Goal: Information Seeking & Learning: Learn about a topic

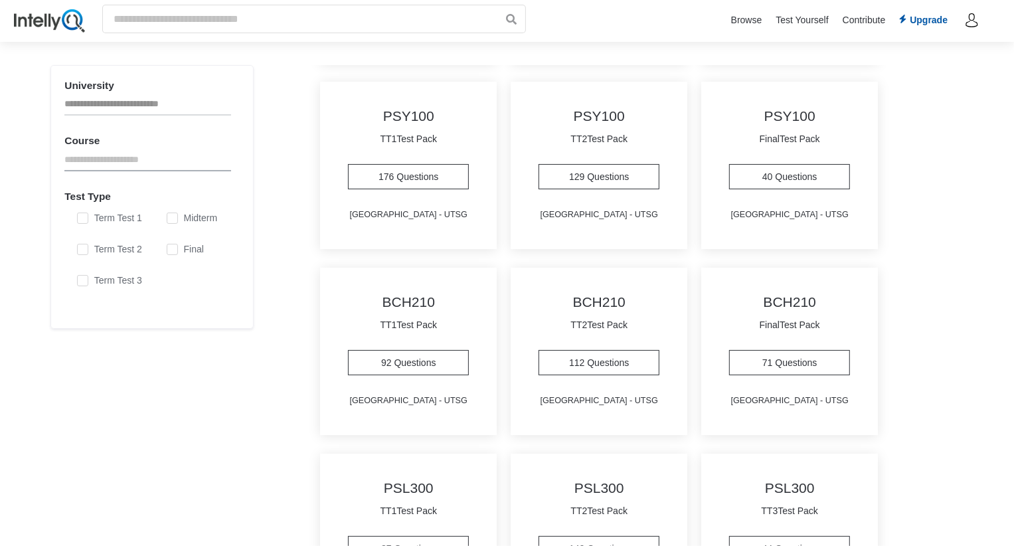
scroll to position [760, 0]
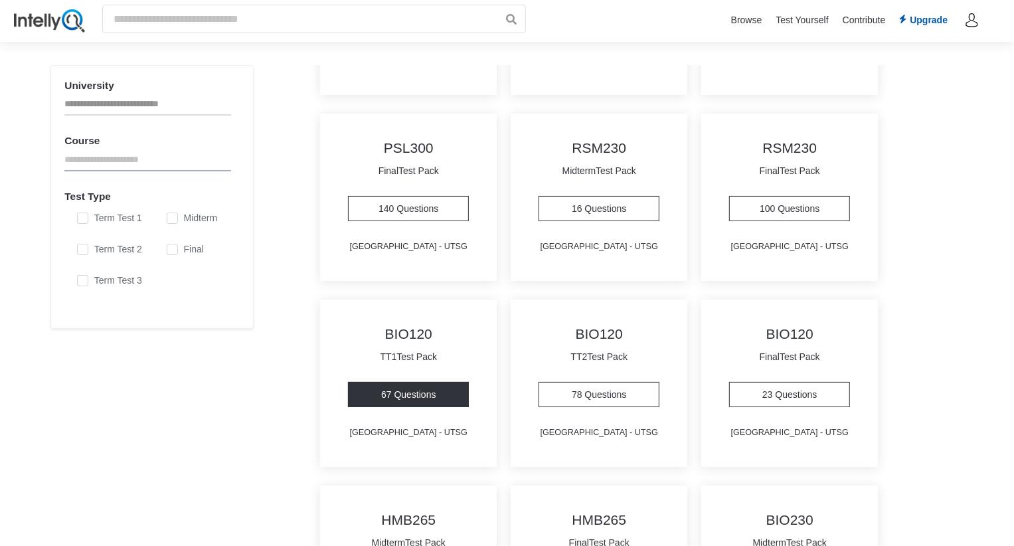
click at [414, 393] on link "67 Questions" at bounding box center [408, 394] width 121 height 25
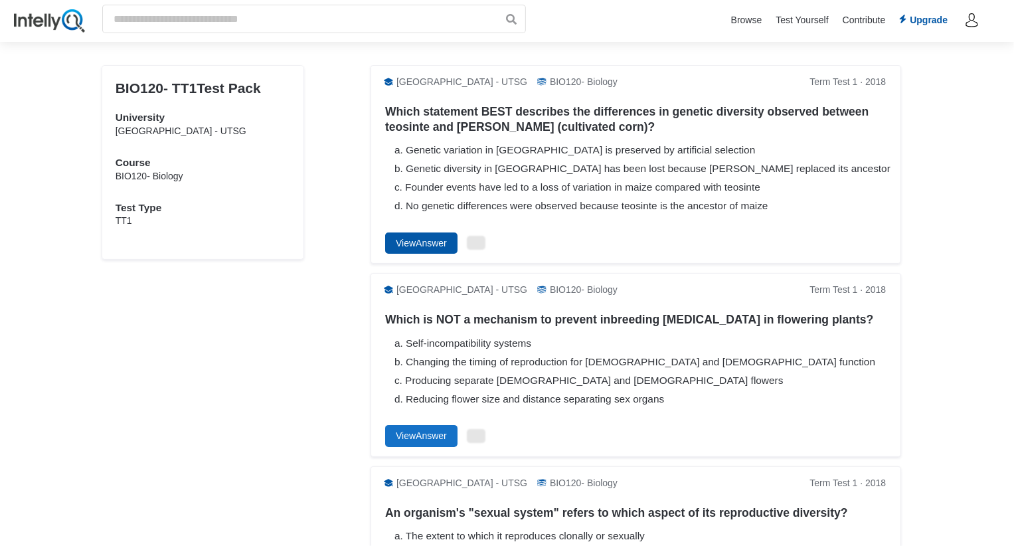
click at [441, 241] on button "View Answer" at bounding box center [421, 242] width 72 height 21
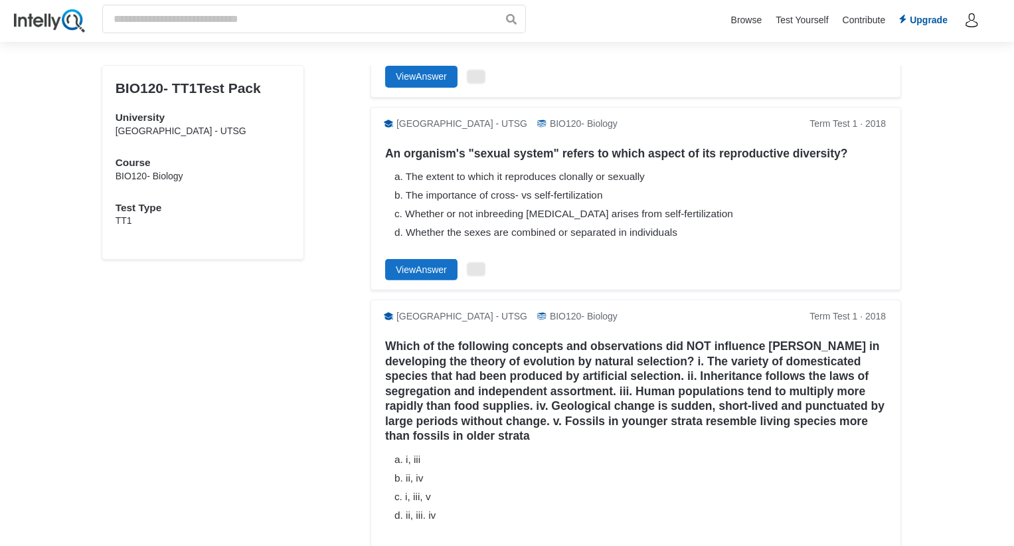
scroll to position [357, 0]
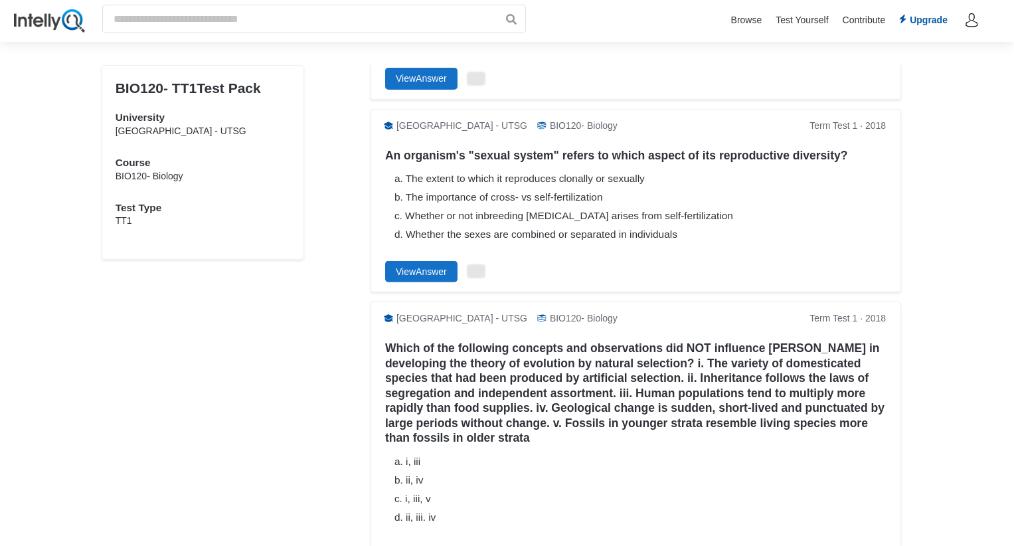
click at [542, 236] on div "d. Whether the sexes are combined or separated in individuals" at bounding box center [642, 234] width 497 height 13
click at [447, 270] on button "View Answer" at bounding box center [421, 271] width 72 height 21
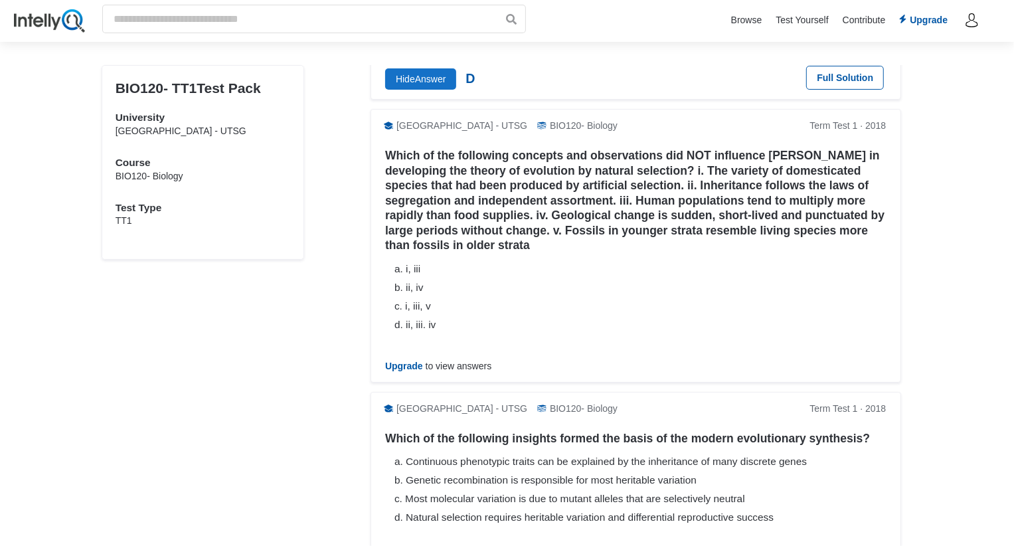
scroll to position [506, 0]
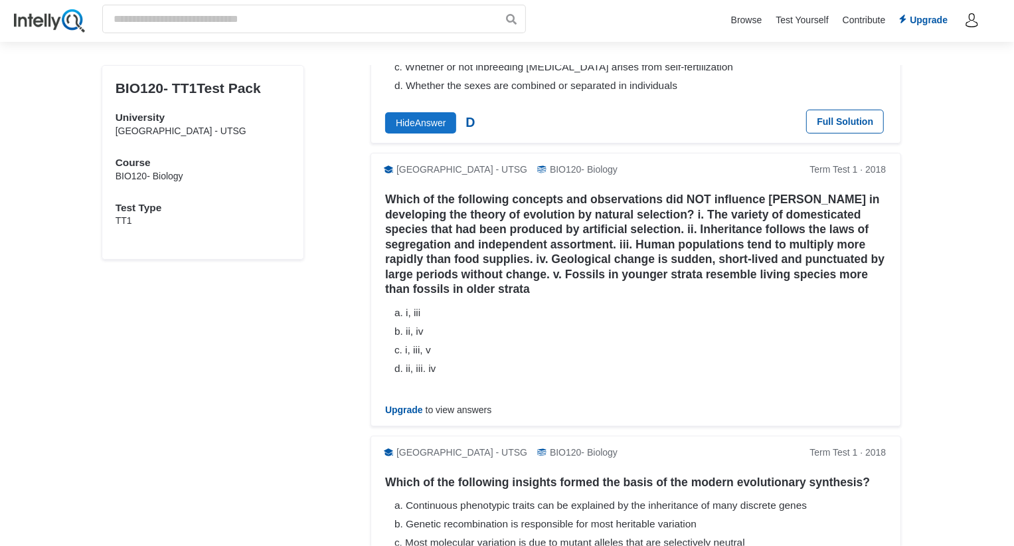
drag, startPoint x: 461, startPoint y: 363, endPoint x: 382, endPoint y: 193, distance: 187.8
drag, startPoint x: 366, startPoint y: 178, endPoint x: 500, endPoint y: 311, distance: 188.7
click at [450, 236] on h5 "Which of the following concepts and observations did NOT influence Darwin in de…" at bounding box center [638, 244] width 506 height 105
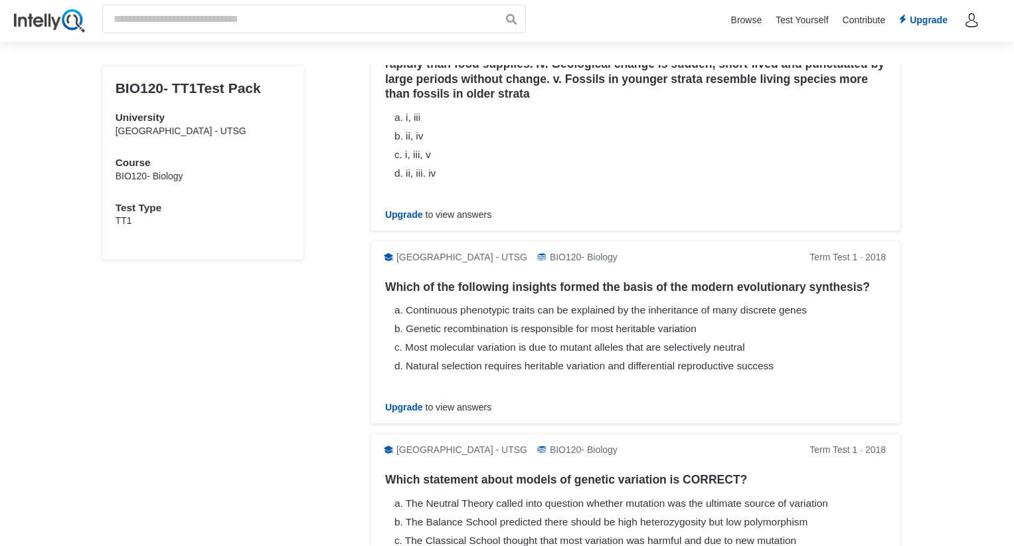
scroll to position [783, 0]
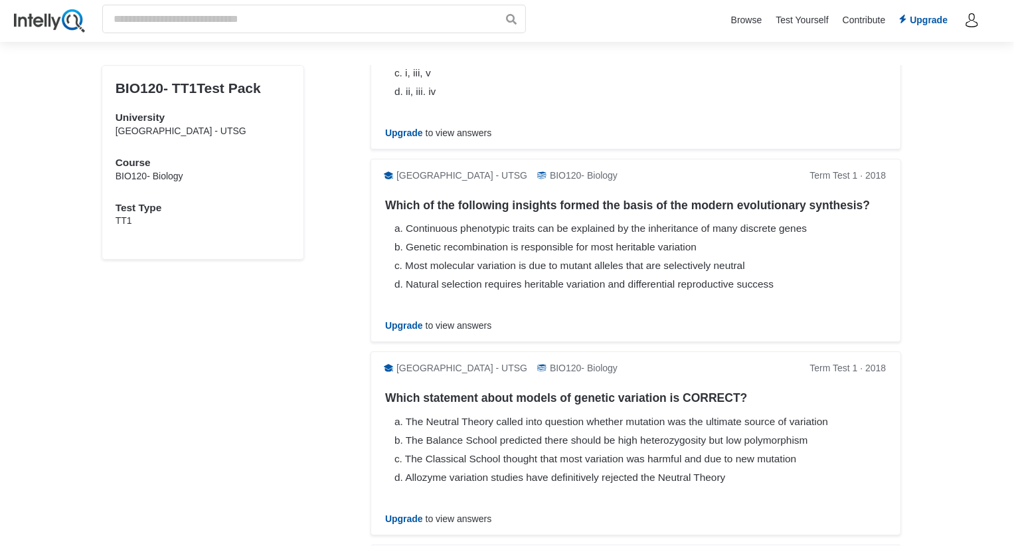
click at [849, 190] on div "Which of the following insights formed the basis of the modern evolutionary syn…" at bounding box center [635, 205] width 511 height 35
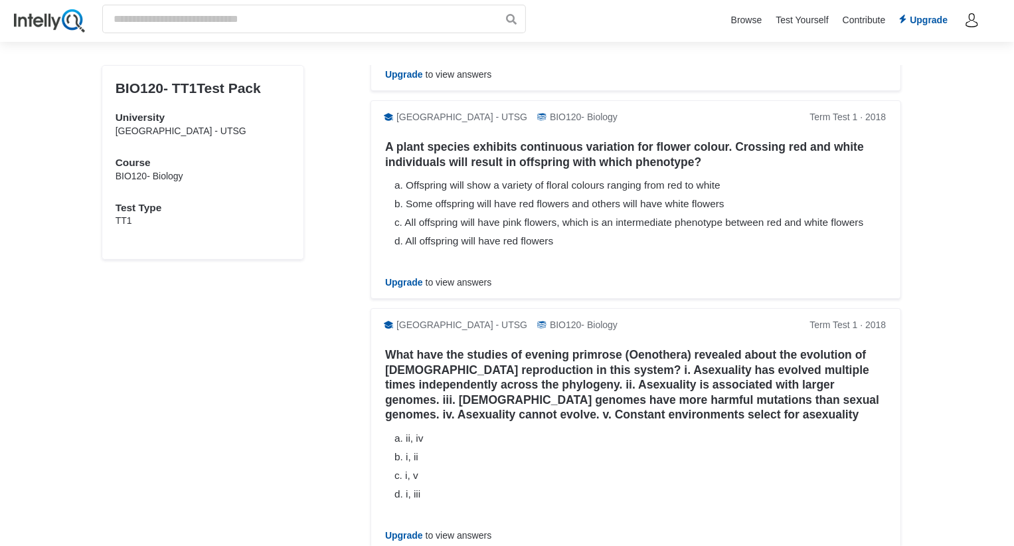
scroll to position [4239, 0]
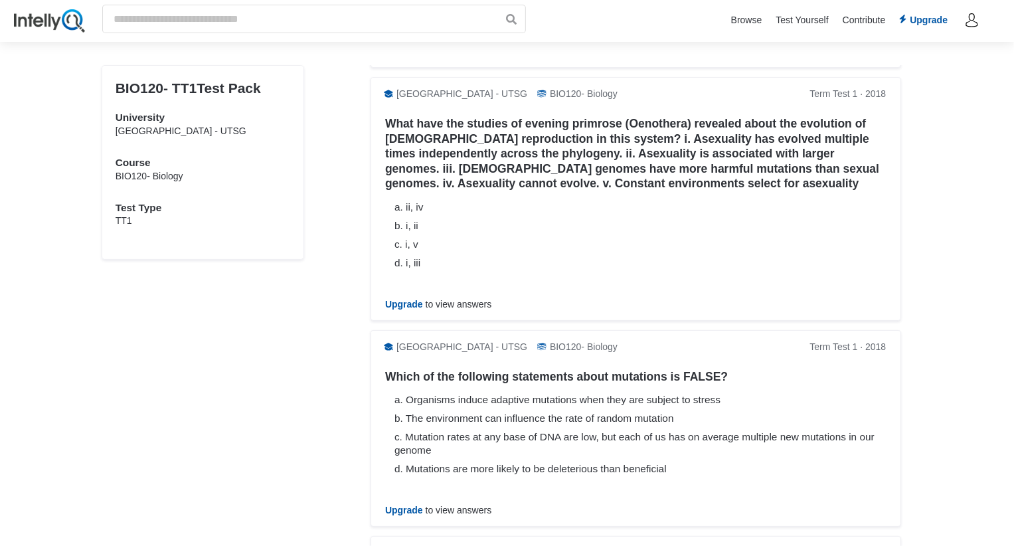
scroll to position [4467, 0]
click at [693, 258] on div "d. i, iii" at bounding box center [642, 264] width 497 height 13
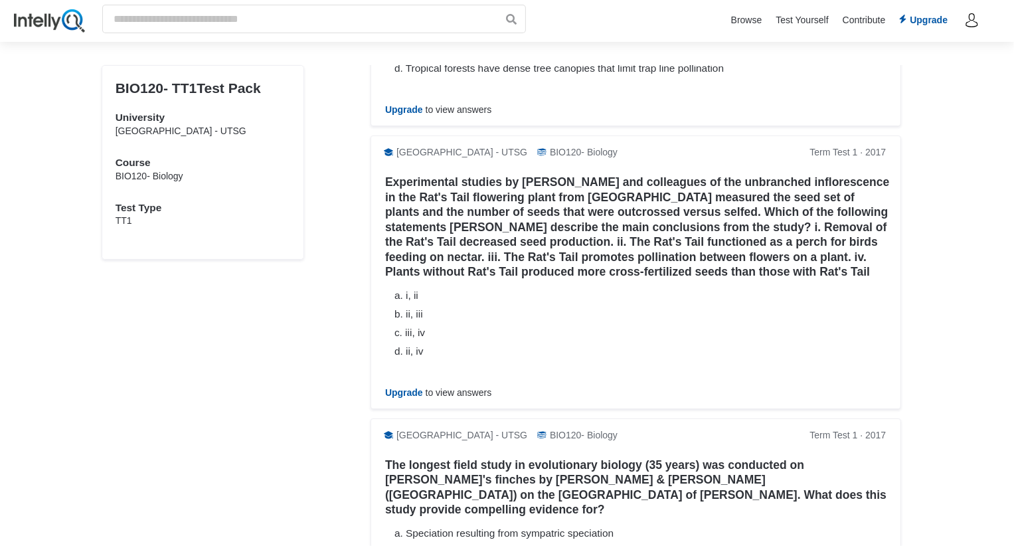
scroll to position [5996, 0]
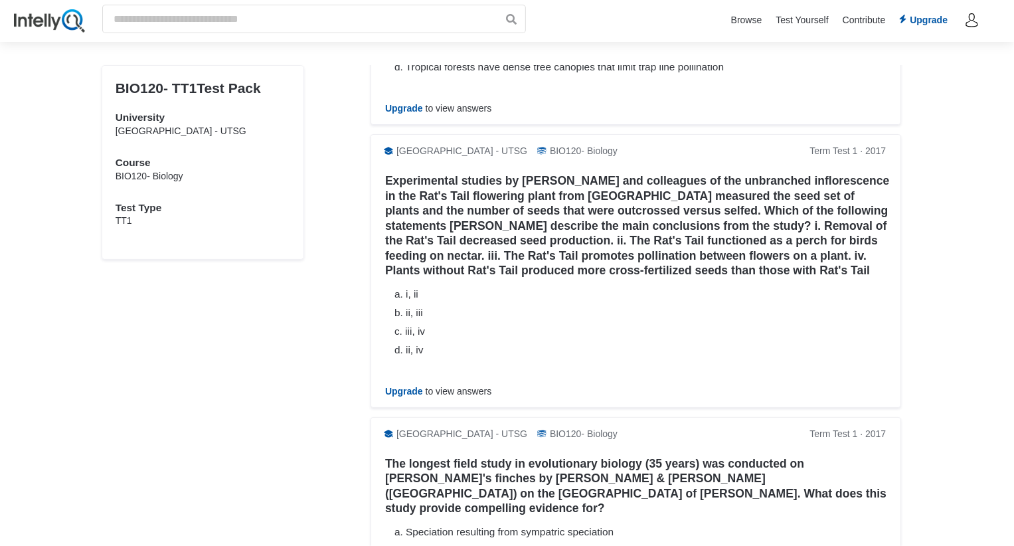
click at [470, 343] on div "d. ii, iv" at bounding box center [642, 349] width 497 height 13
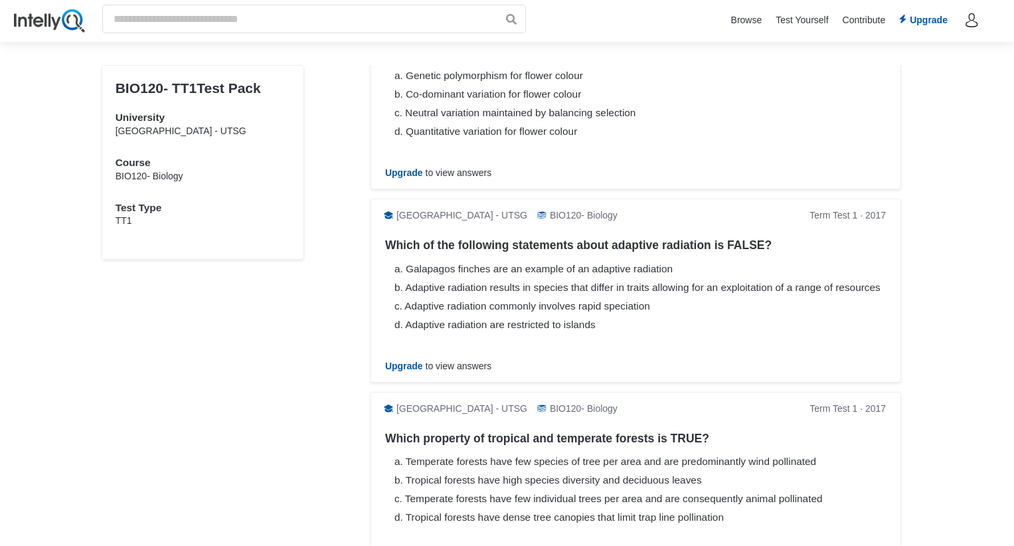
scroll to position [6066, 0]
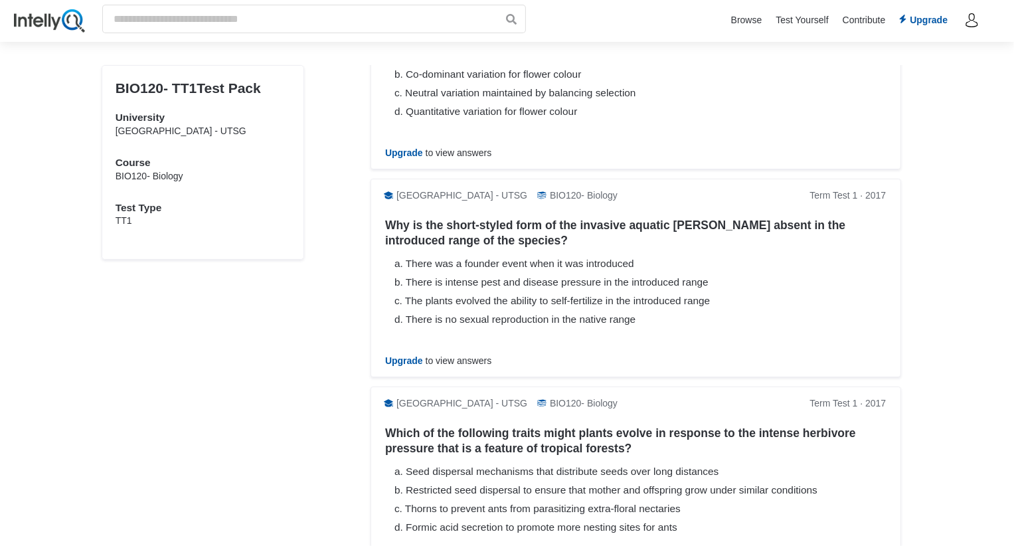
scroll to position [0, 0]
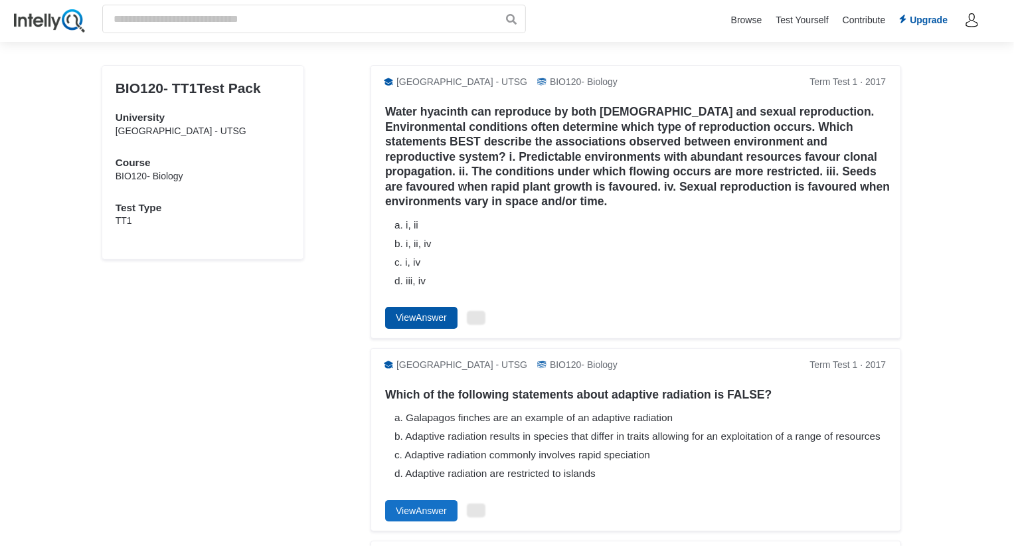
click at [421, 307] on button "View Answer" at bounding box center [421, 317] width 72 height 21
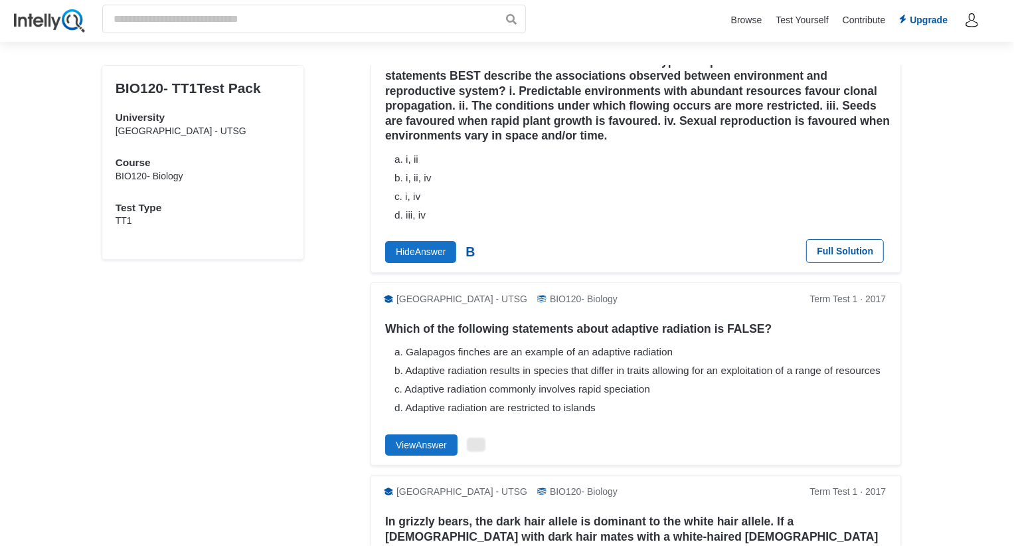
scroll to position [64, 0]
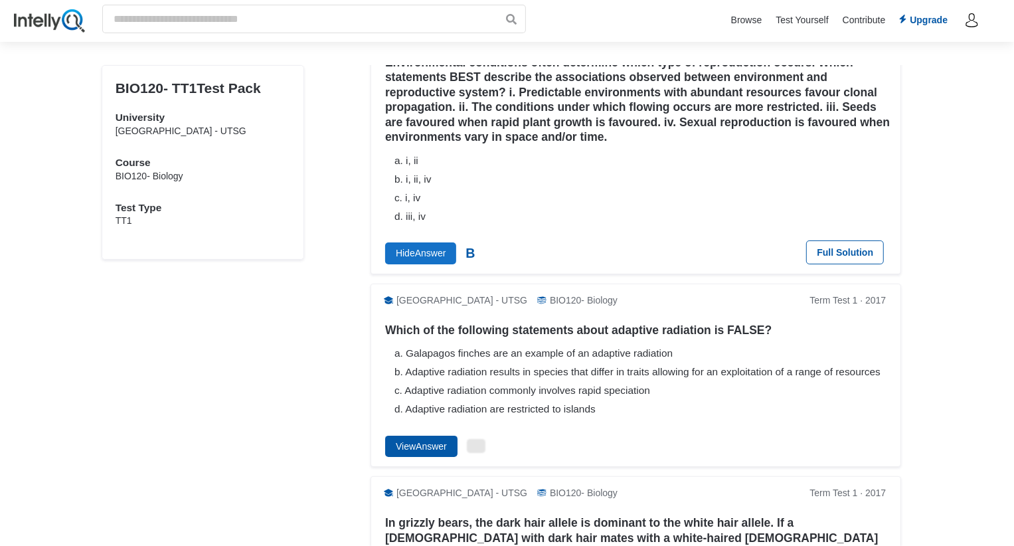
click at [440, 453] on button "View Answer" at bounding box center [421, 446] width 72 height 21
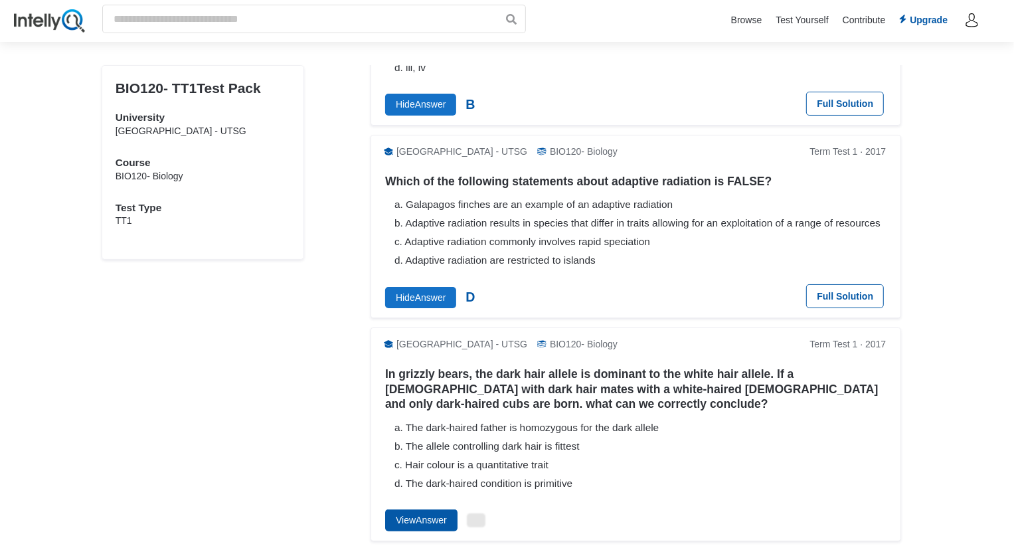
click at [434, 519] on button "View Answer" at bounding box center [421, 519] width 72 height 21
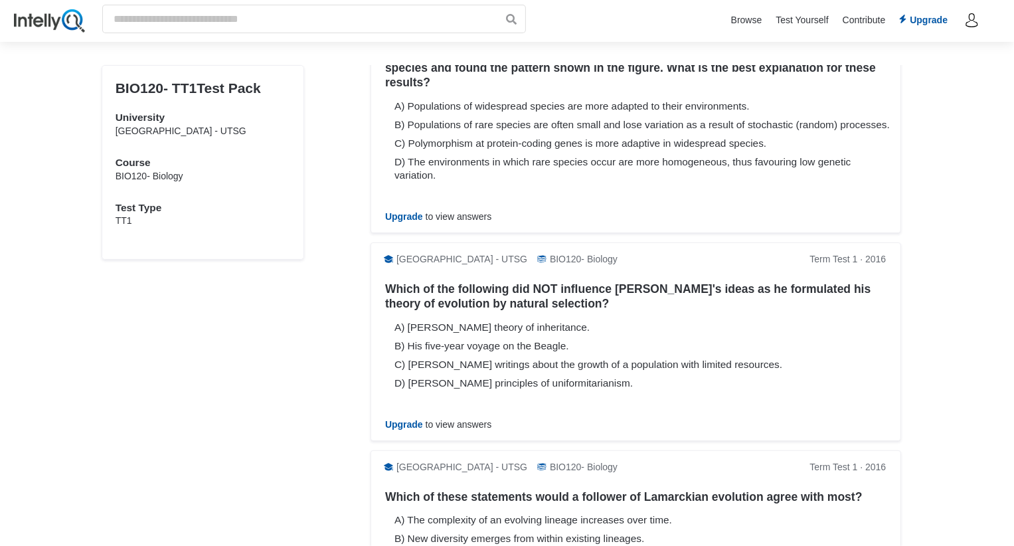
scroll to position [6242, 0]
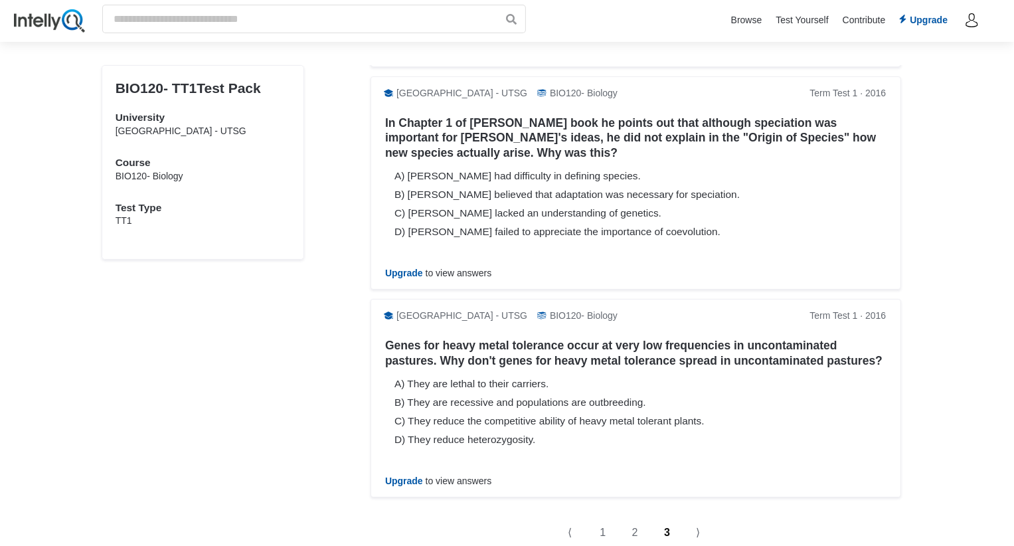
scroll to position [0, 0]
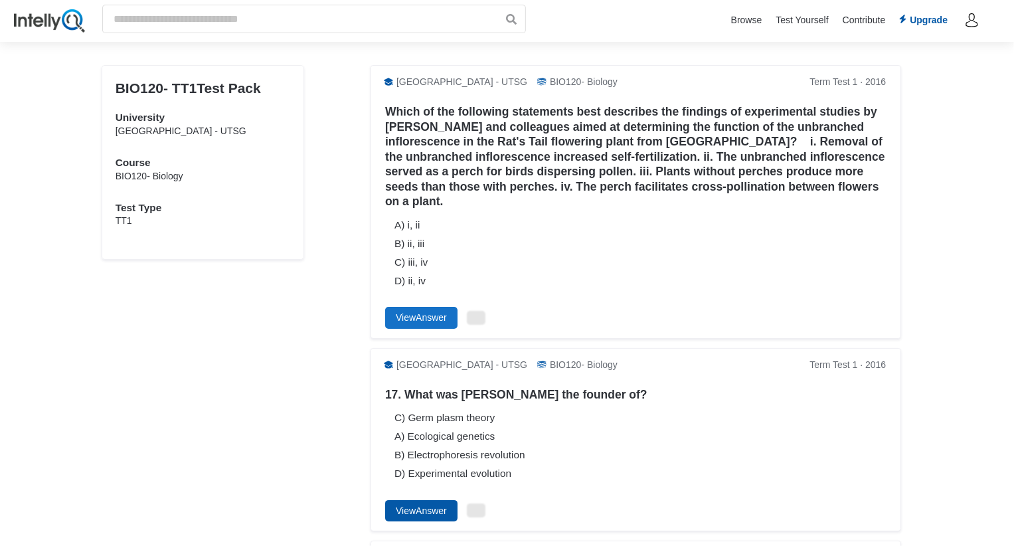
click at [434, 508] on button "View Answer" at bounding box center [421, 510] width 72 height 21
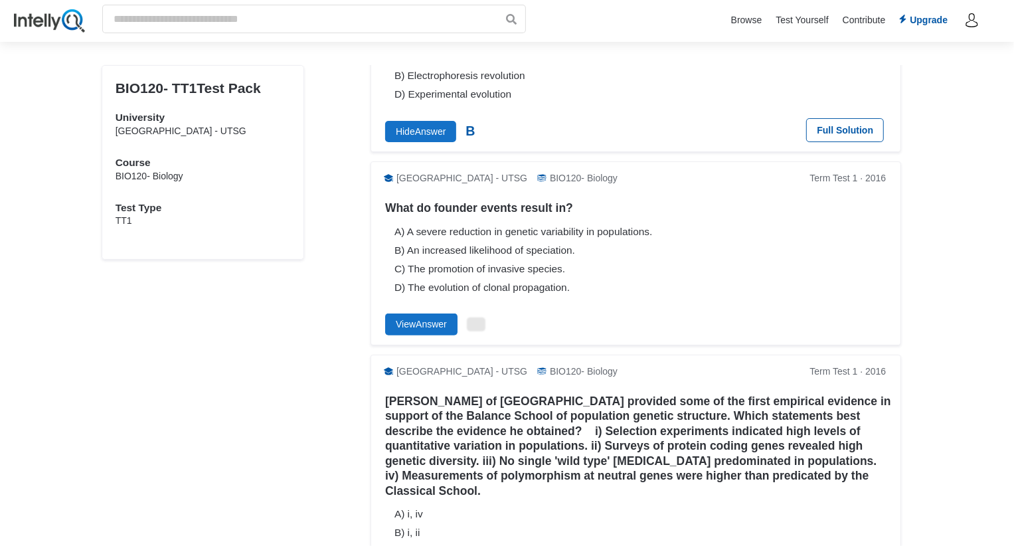
scroll to position [380, 0]
click at [440, 319] on button "View Answer" at bounding box center [421, 323] width 72 height 21
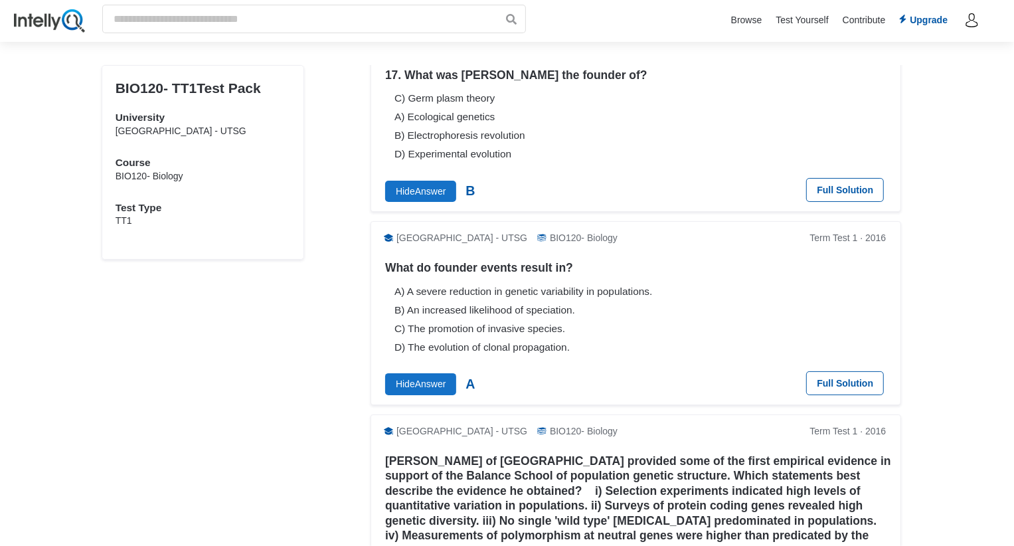
scroll to position [0, 0]
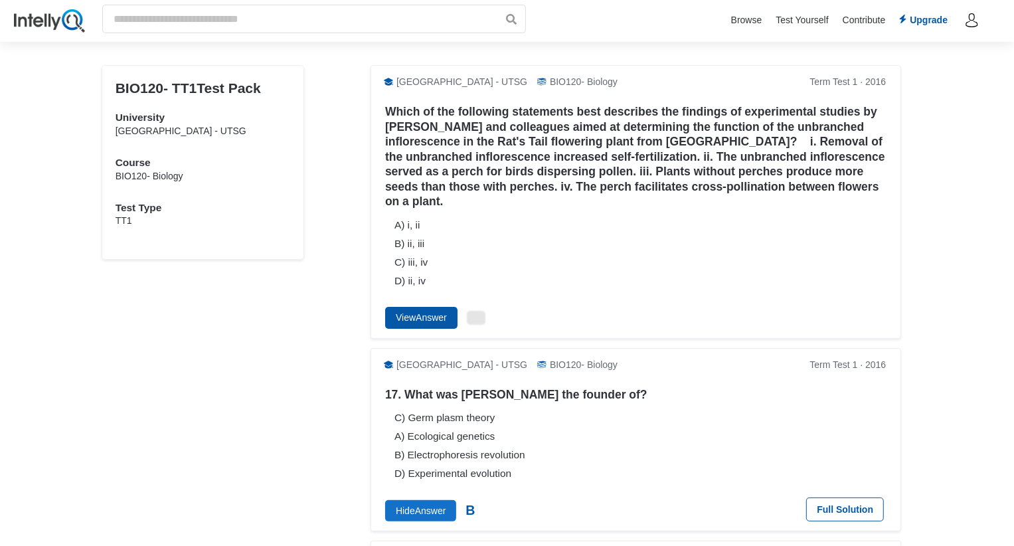
click at [398, 323] on button "View Answer" at bounding box center [421, 317] width 72 height 21
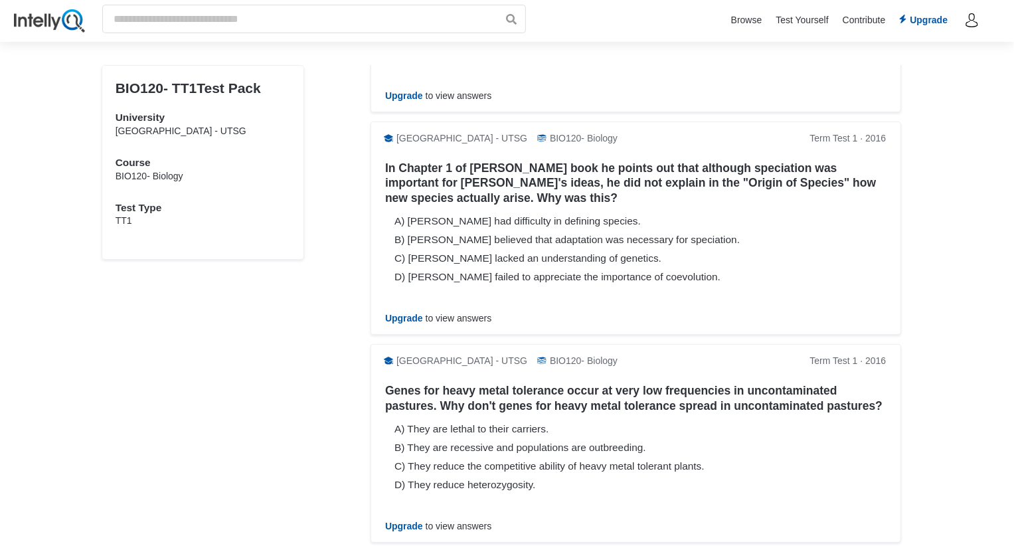
scroll to position [1193, 0]
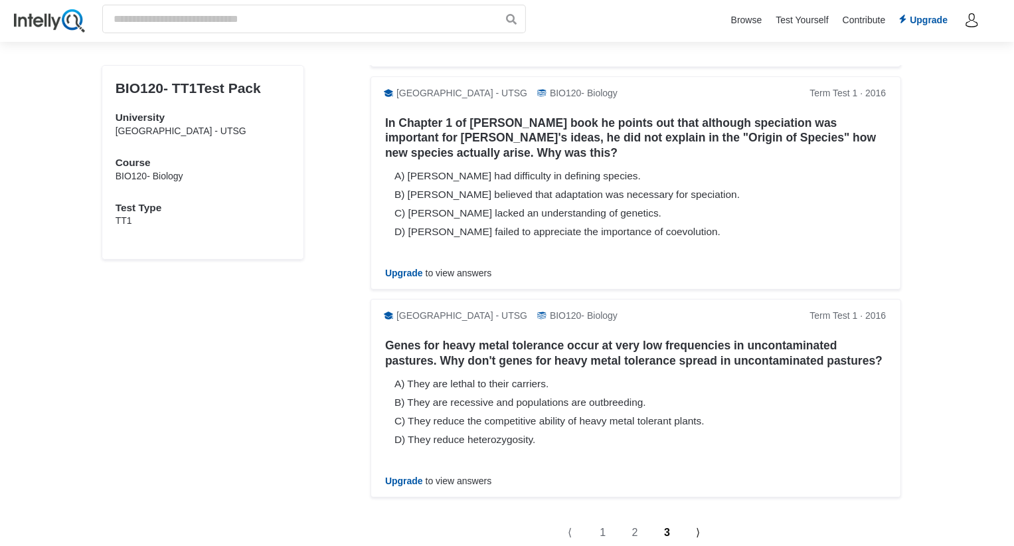
click at [702, 536] on link "⟩" at bounding box center [700, 532] width 32 height 31
click at [684, 522] on link "⟩" at bounding box center [700, 532] width 32 height 31
click at [696, 522] on link "⟩" at bounding box center [700, 532] width 32 height 31
click at [600, 524] on link "1" at bounding box center [604, 532] width 32 height 31
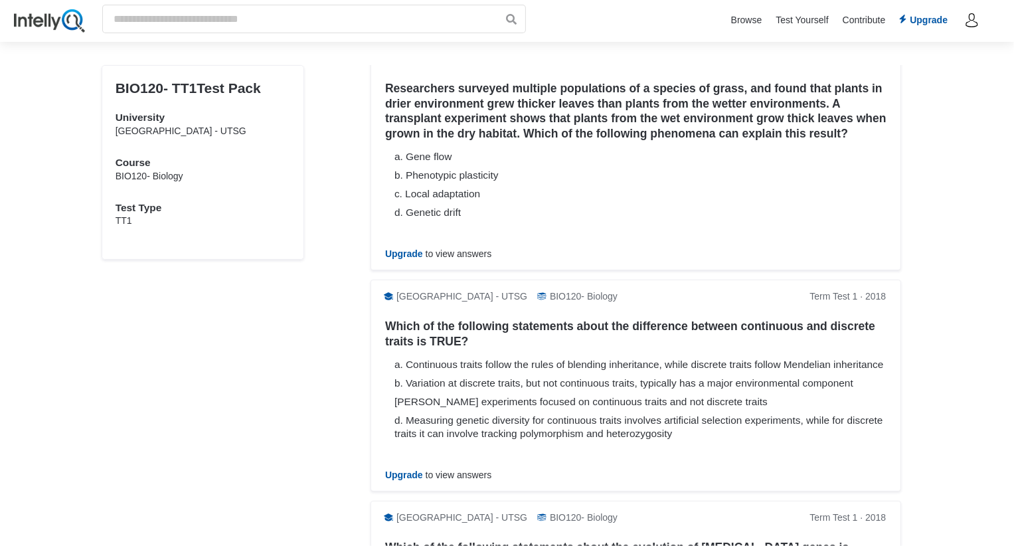
scroll to position [1952, 0]
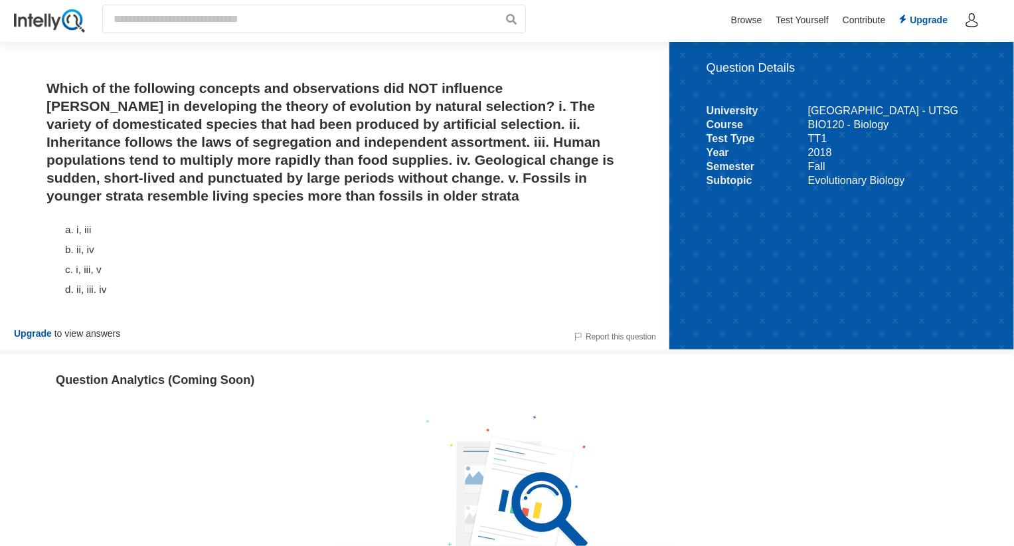
drag, startPoint x: 369, startPoint y: 230, endPoint x: 195, endPoint y: 100, distance: 217.8
click at [195, 100] on div "Which of the following concepts and observations did NOT influence Darwin in de…" at bounding box center [334, 195] width 669 height 307
drag, startPoint x: 48, startPoint y: 84, endPoint x: 218, endPoint y: 262, distance: 246.5
click at [218, 262] on div "Which of the following concepts and observations did NOT influence Darwin in de…" at bounding box center [334, 195] width 669 height 307
click at [188, 177] on h1 "Which of the following concepts and observations did NOT influence Darwin in de…" at bounding box center [334, 141] width 576 height 125
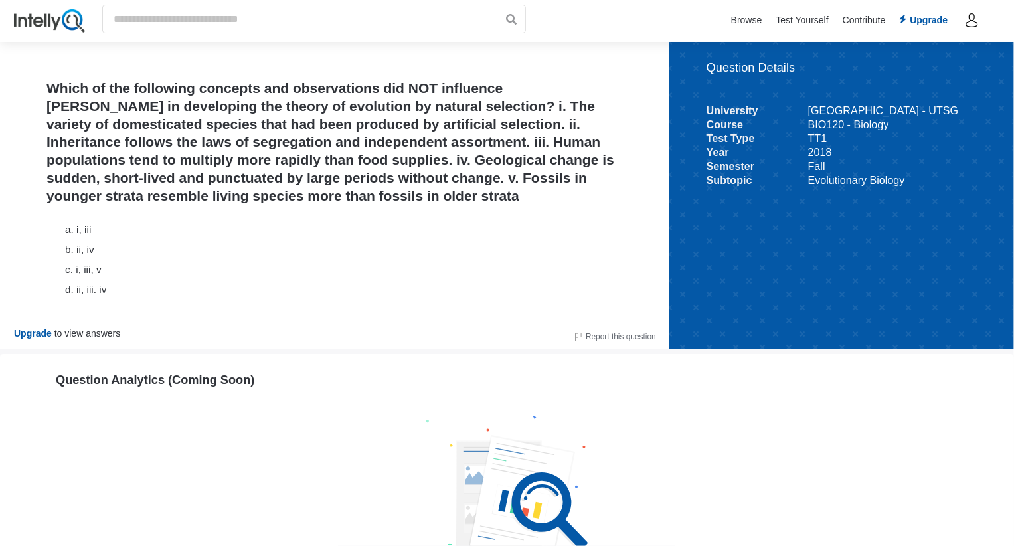
click at [188, 177] on h1 "Which of the following concepts and observations did NOT influence Darwin in de…" at bounding box center [334, 141] width 576 height 125
drag, startPoint x: 118, startPoint y: 335, endPoint x: 38, endPoint y: 160, distance: 192.6
click at [38, 160] on div "Which of the following concepts and observations did NOT influence Darwin in de…" at bounding box center [334, 195] width 669 height 307
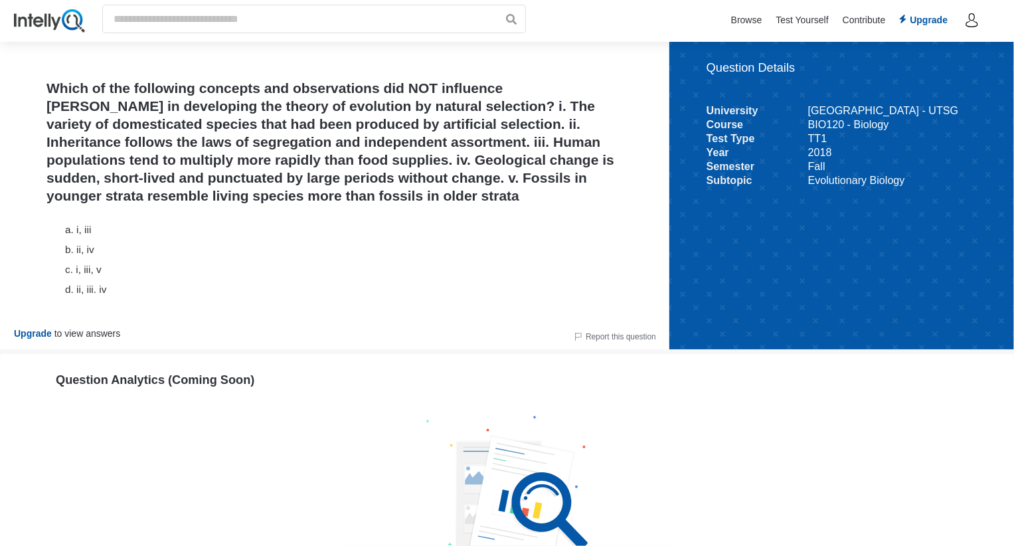
click at [50, 122] on h1 "Which of the following concepts and observations did NOT influence Darwin in de…" at bounding box center [334, 141] width 576 height 125
